Goal: Information Seeking & Learning: Check status

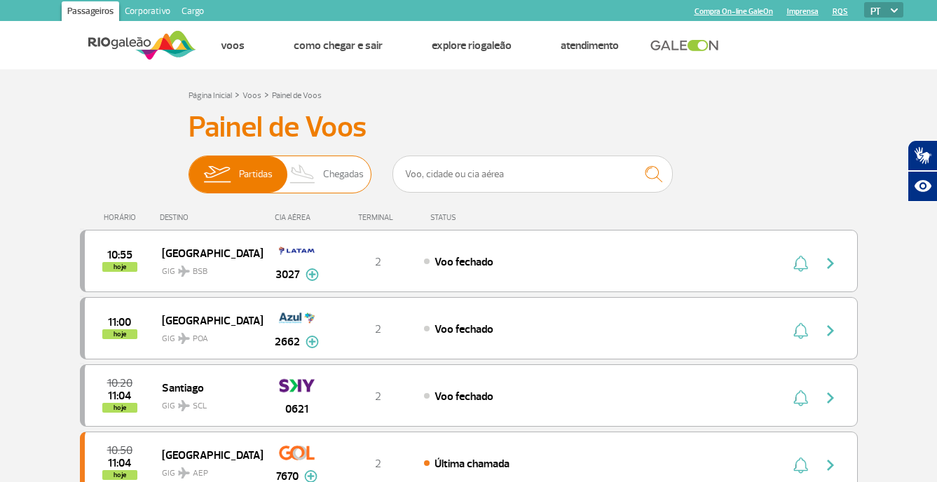
click at [324, 173] on span "Chegadas" at bounding box center [343, 174] width 41 height 36
click at [188, 167] on input "Partidas Chegadas" at bounding box center [188, 167] width 0 height 0
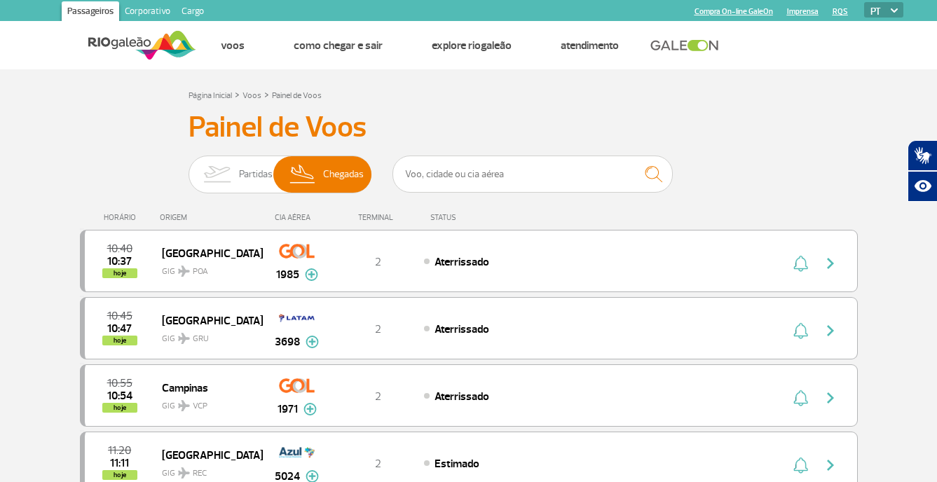
click at [335, 202] on div "HORÁRIO ORIGEM CIA AÉREA TERMINAL STATUS" at bounding box center [469, 211] width 778 height 27
click at [331, 189] on span "Chegadas" at bounding box center [343, 174] width 41 height 36
click at [188, 167] on input "Partidas Chegadas" at bounding box center [188, 167] width 0 height 0
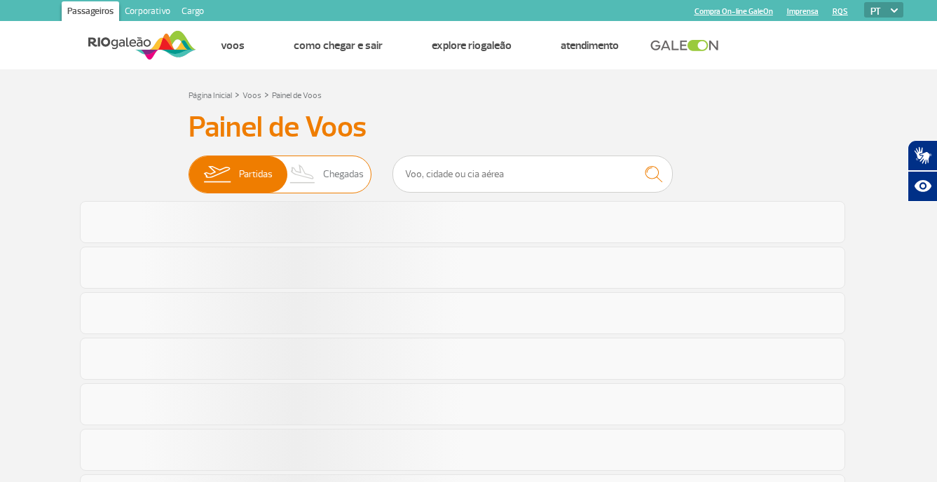
click at [331, 189] on span "Chegadas" at bounding box center [343, 174] width 41 height 36
click at [188, 167] on input "Partidas Chegadas" at bounding box center [188, 167] width 0 height 0
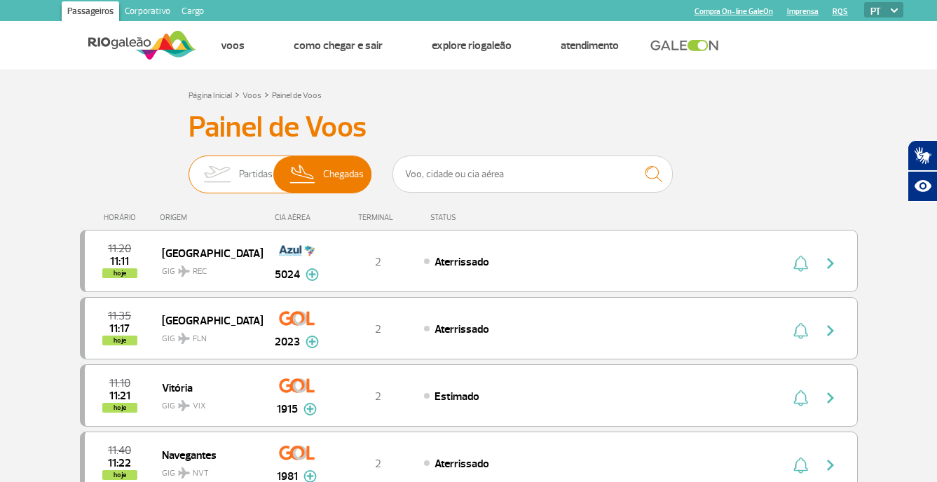
click at [243, 163] on span "Partidas" at bounding box center [256, 174] width 34 height 36
click at [188, 167] on input "Partidas Chegadas" at bounding box center [188, 167] width 0 height 0
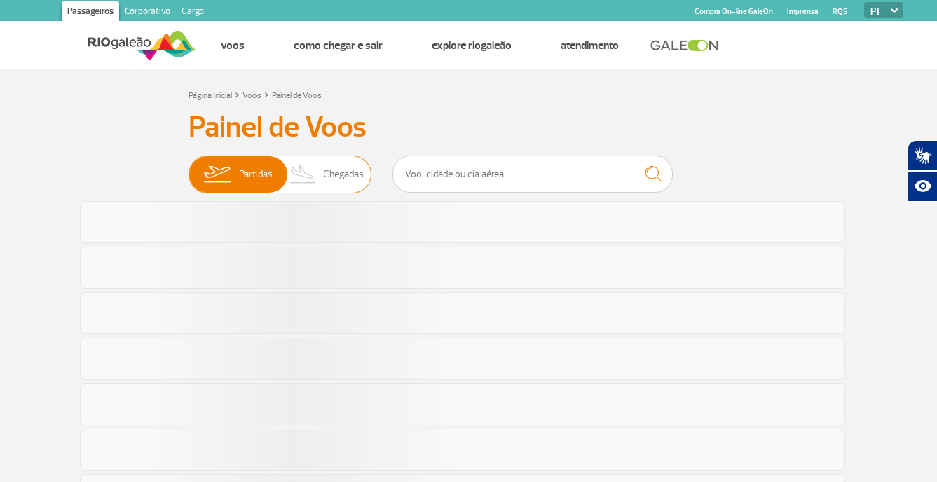
click at [318, 166] on img at bounding box center [302, 174] width 41 height 36
click at [188, 167] on input "Partidas Chegadas" at bounding box center [188, 167] width 0 height 0
